Goal: Task Accomplishment & Management: Use online tool/utility

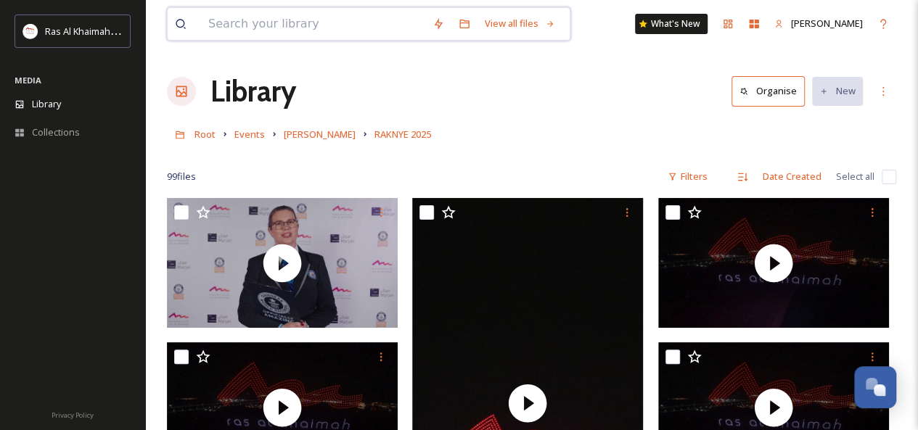
click at [227, 25] on input at bounding box center [313, 24] width 224 height 32
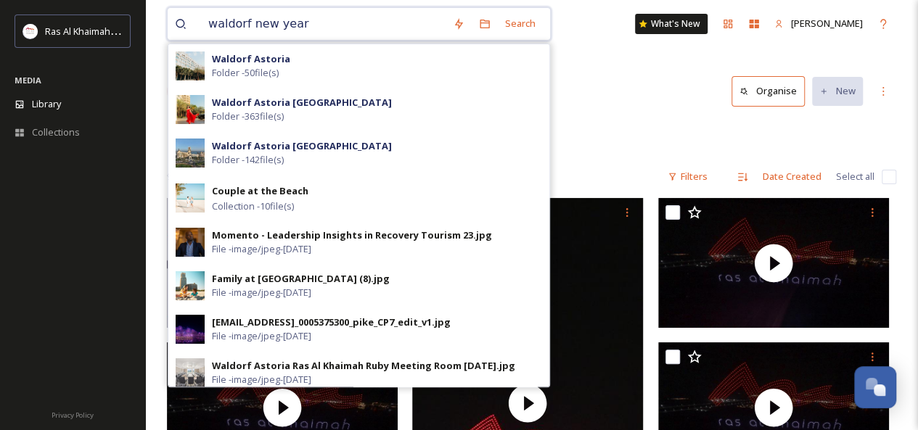
type input "waldorf new years"
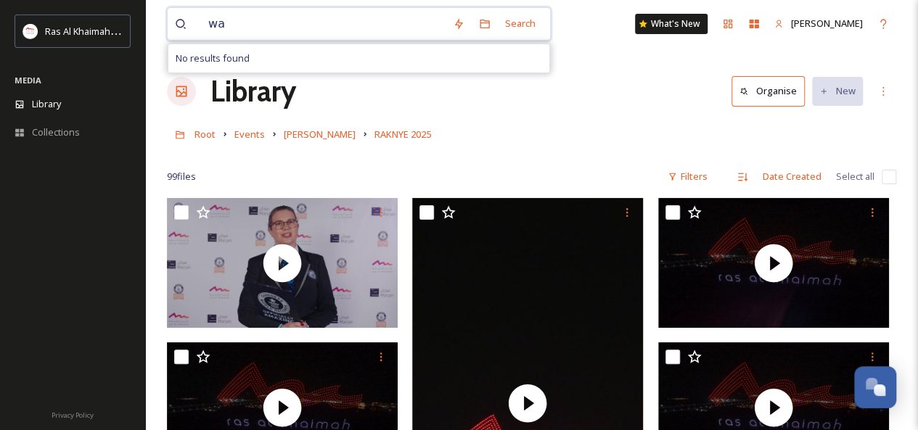
type input "w"
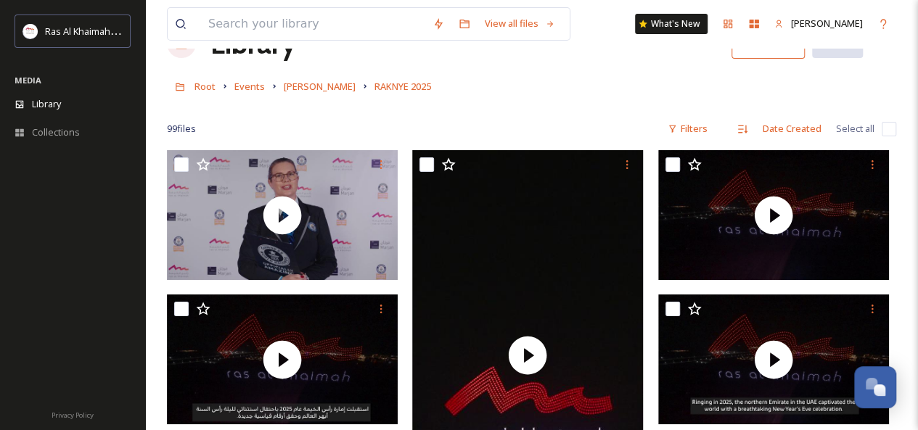
scroll to position [52, 0]
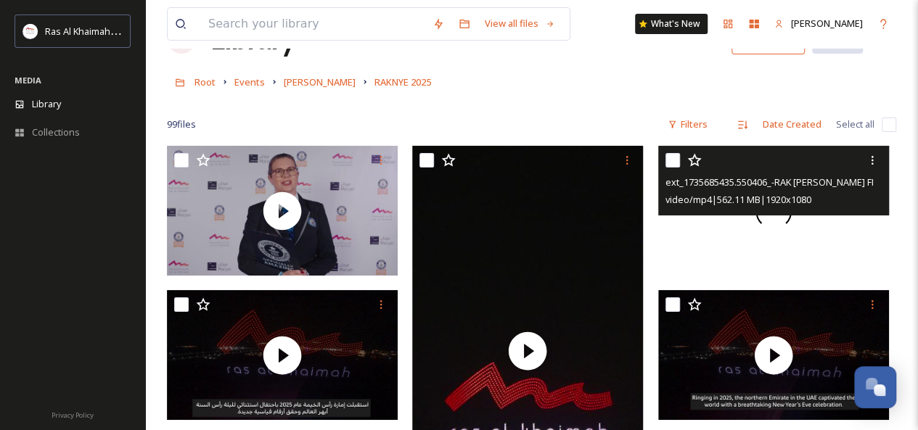
click at [776, 221] on span at bounding box center [773, 211] width 34 height 34
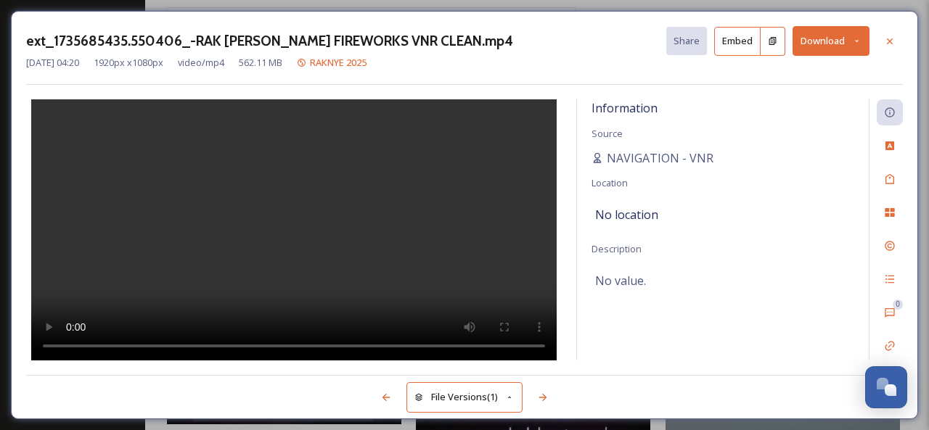
click at [248, 228] on video at bounding box center [293, 230] width 525 height 263
click at [891, 41] on icon at bounding box center [890, 42] width 12 height 12
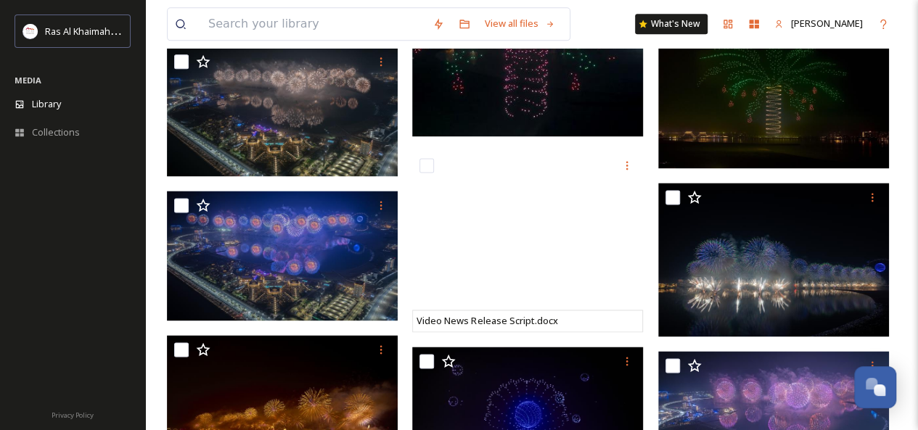
scroll to position [911, 0]
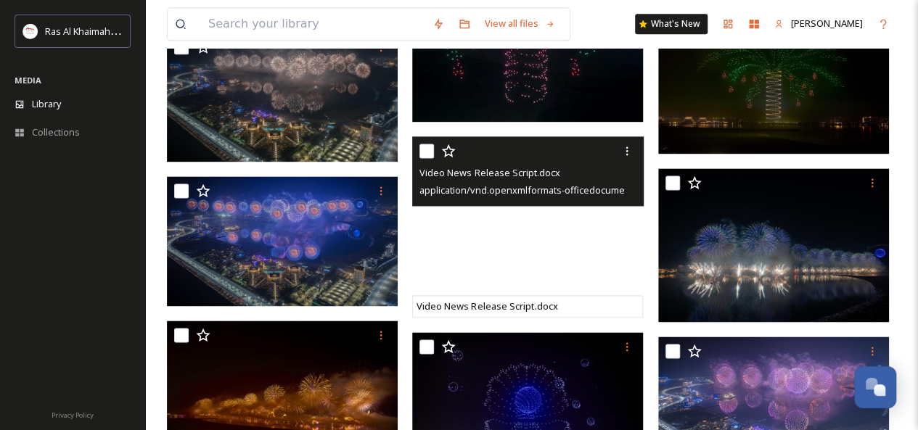
click at [529, 164] on div "Video News Release Script.docx" at bounding box center [529, 172] width 220 height 17
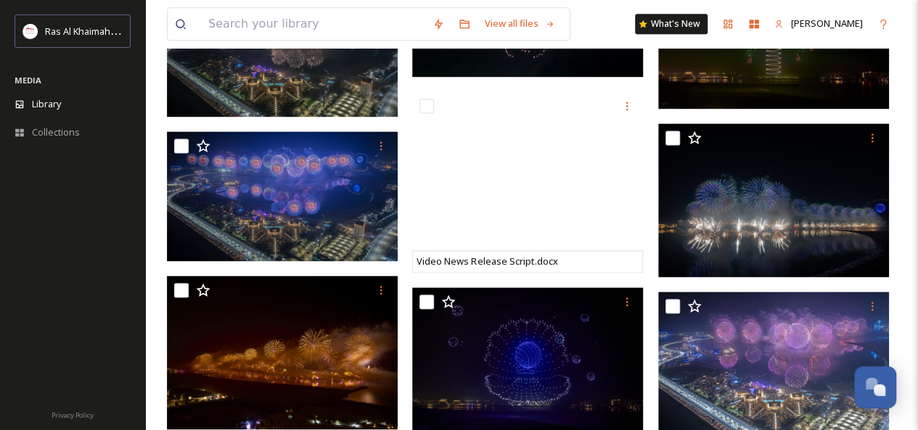
scroll to position [964, 0]
